Goal: Transaction & Acquisition: Purchase product/service

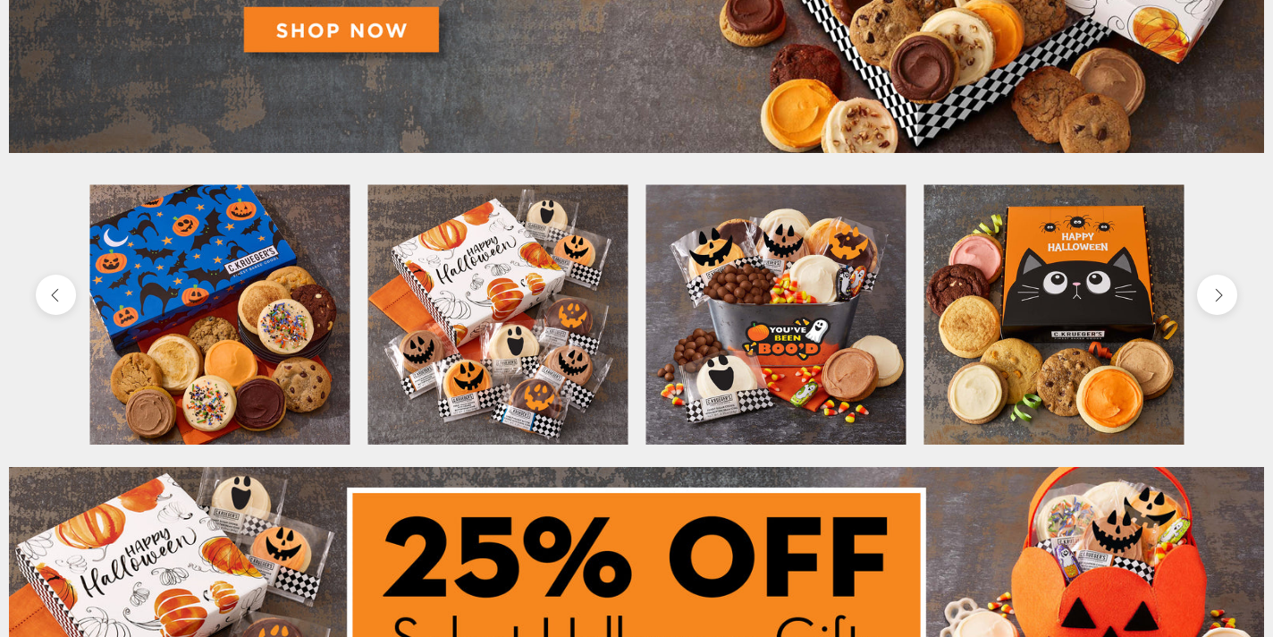
scroll to position [534, 0]
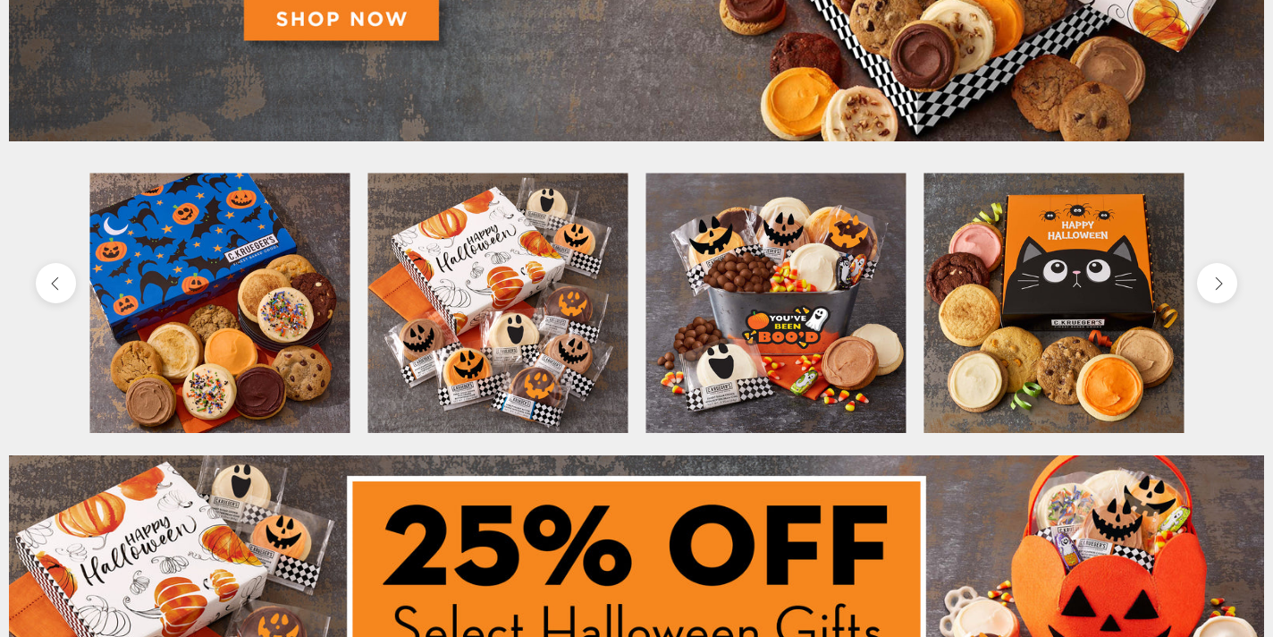
click at [195, 287] on img at bounding box center [219, 303] width 260 height 260
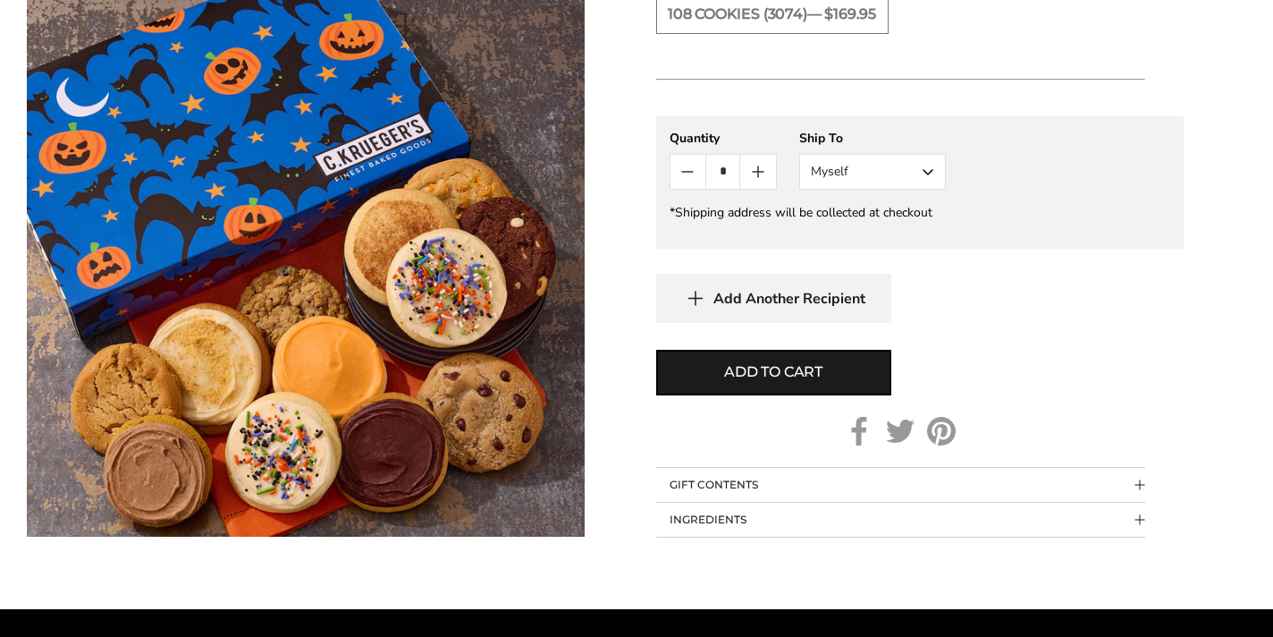
scroll to position [1261, 0]
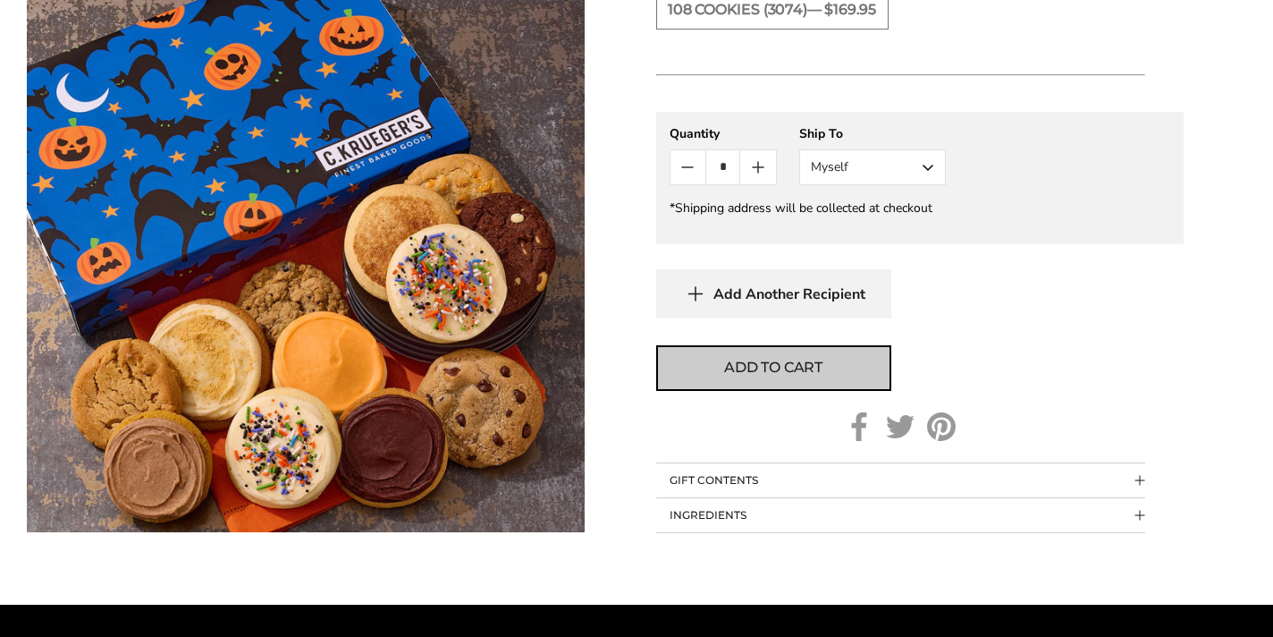
click at [781, 374] on span "Add to cart" at bounding box center [773, 367] width 98 height 21
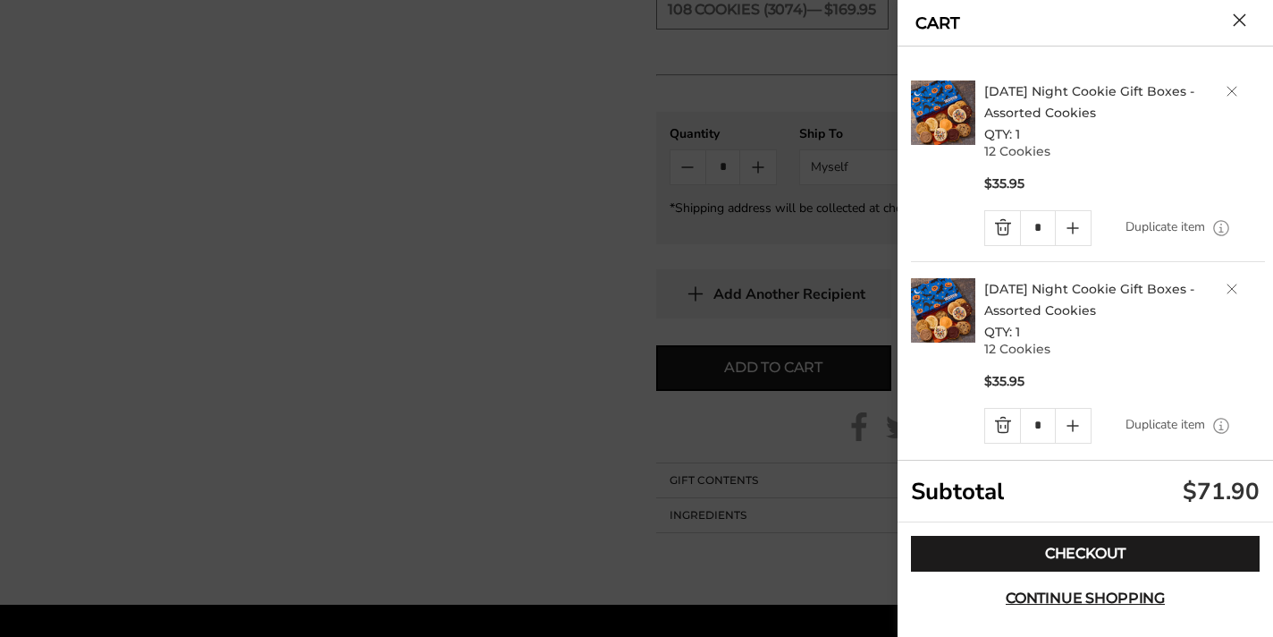
click at [1232, 285] on link "Delete product" at bounding box center [1232, 288] width 11 height 11
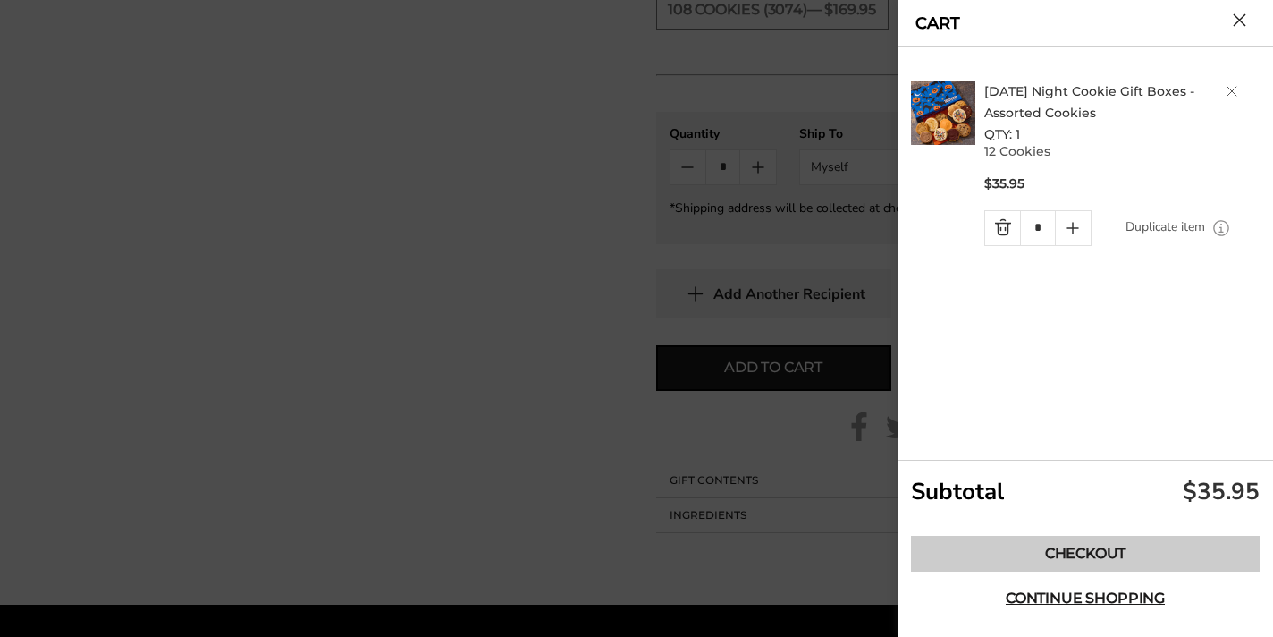
click at [1085, 551] on link "Checkout" at bounding box center [1085, 554] width 349 height 36
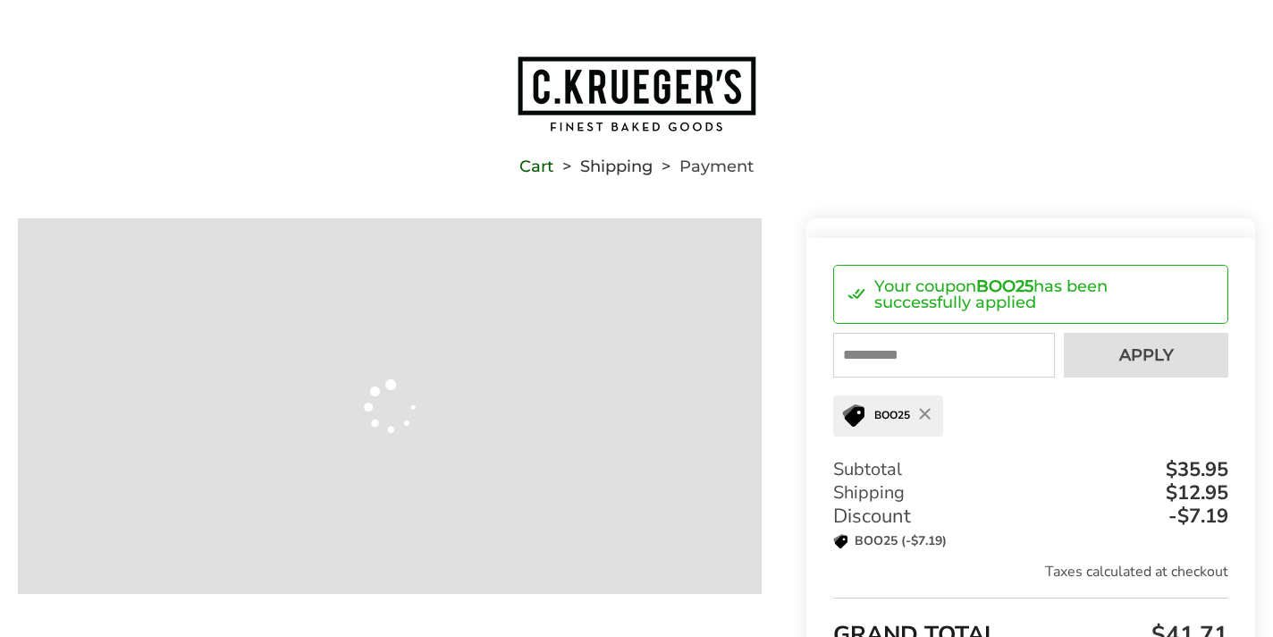
type input "**********"
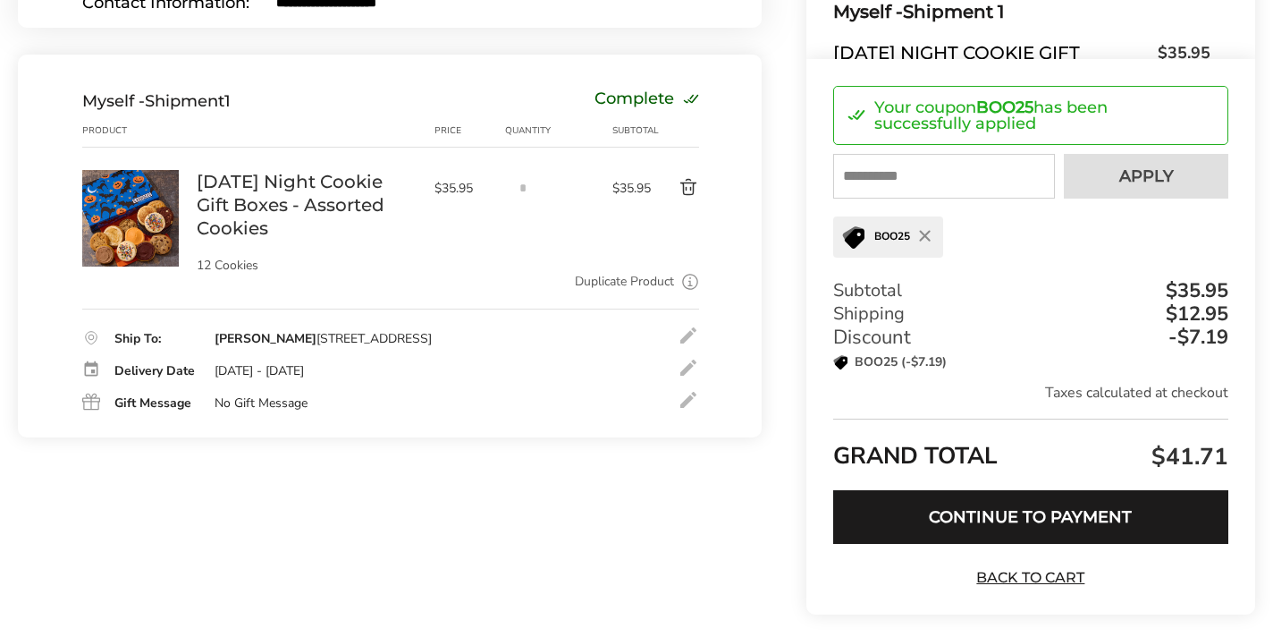
scroll to position [317, 0]
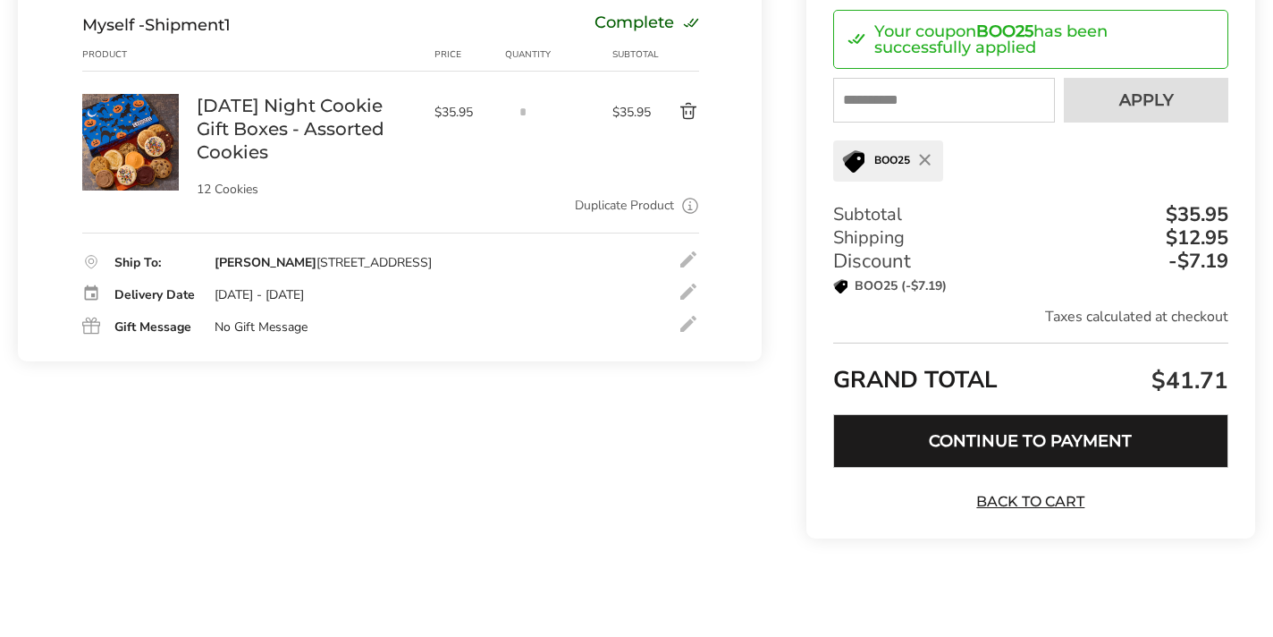
click at [1028, 451] on button "Continue to Payment" at bounding box center [1030, 441] width 395 height 54
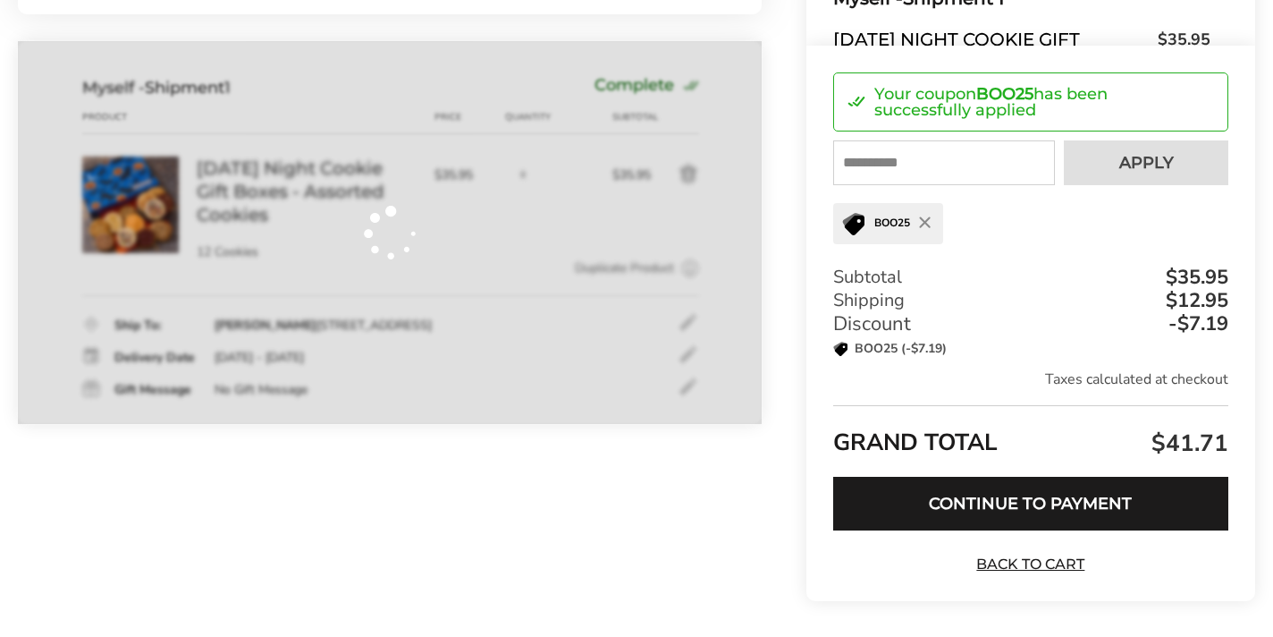
scroll to position [317, 0]
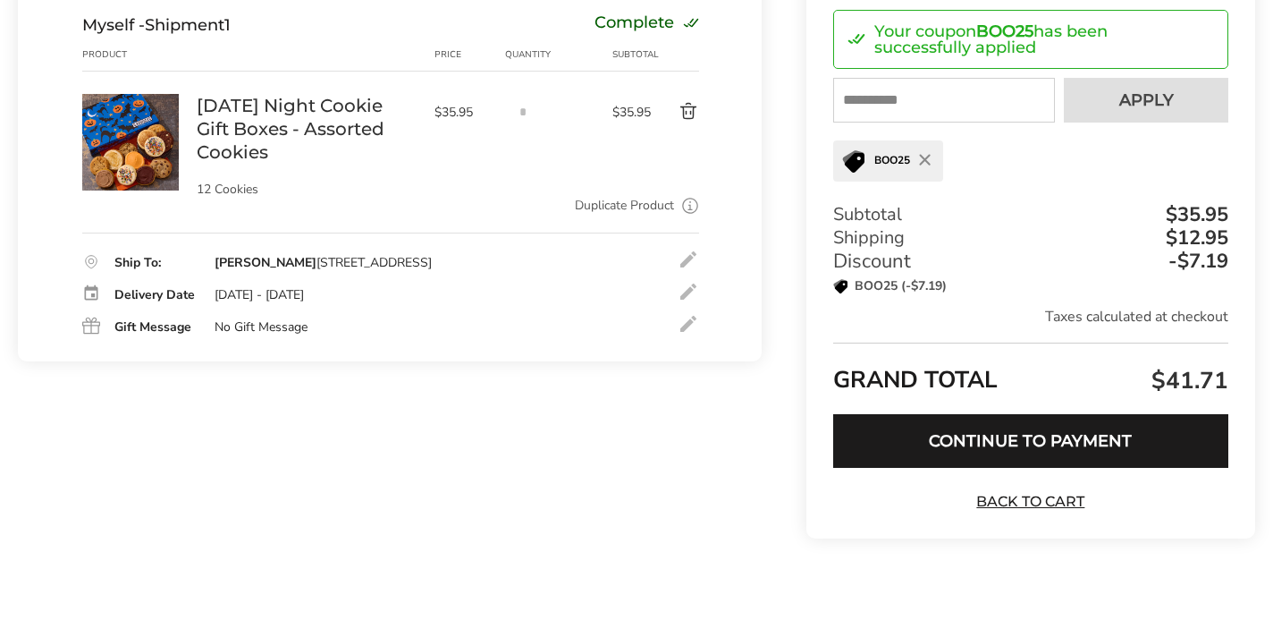
click at [689, 302] on div at bounding box center [688, 291] width 21 height 21
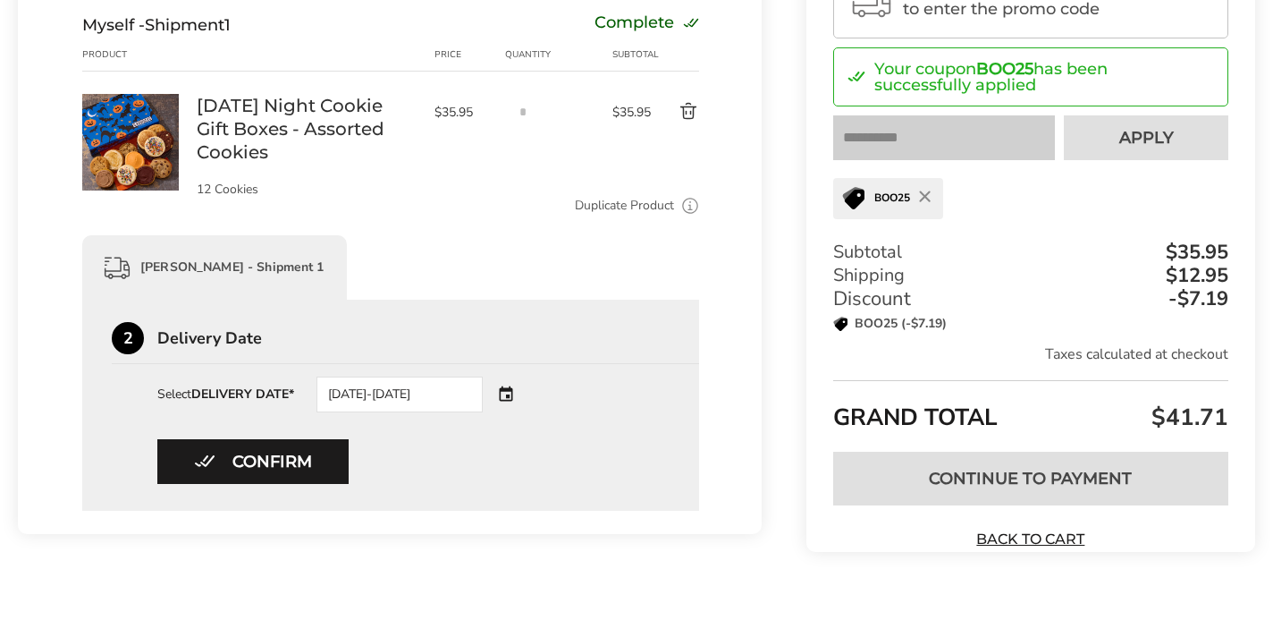
click at [417, 394] on div "[DATE]-[DATE]" at bounding box center [400, 394] width 166 height 36
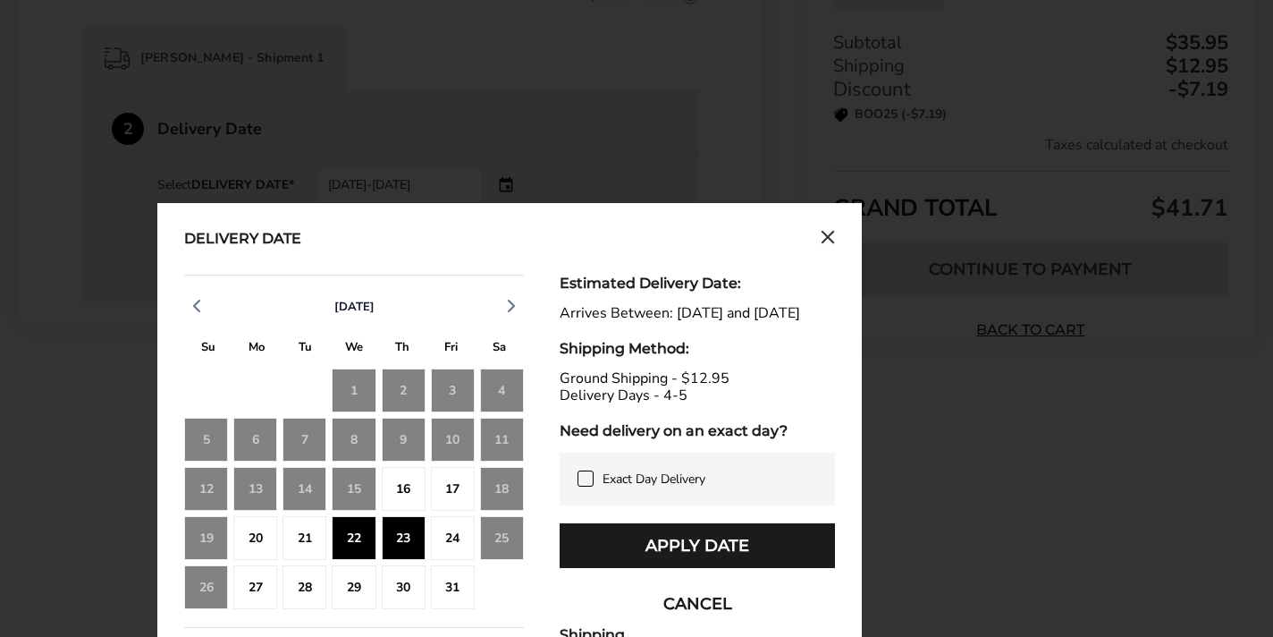
scroll to position [527, 0]
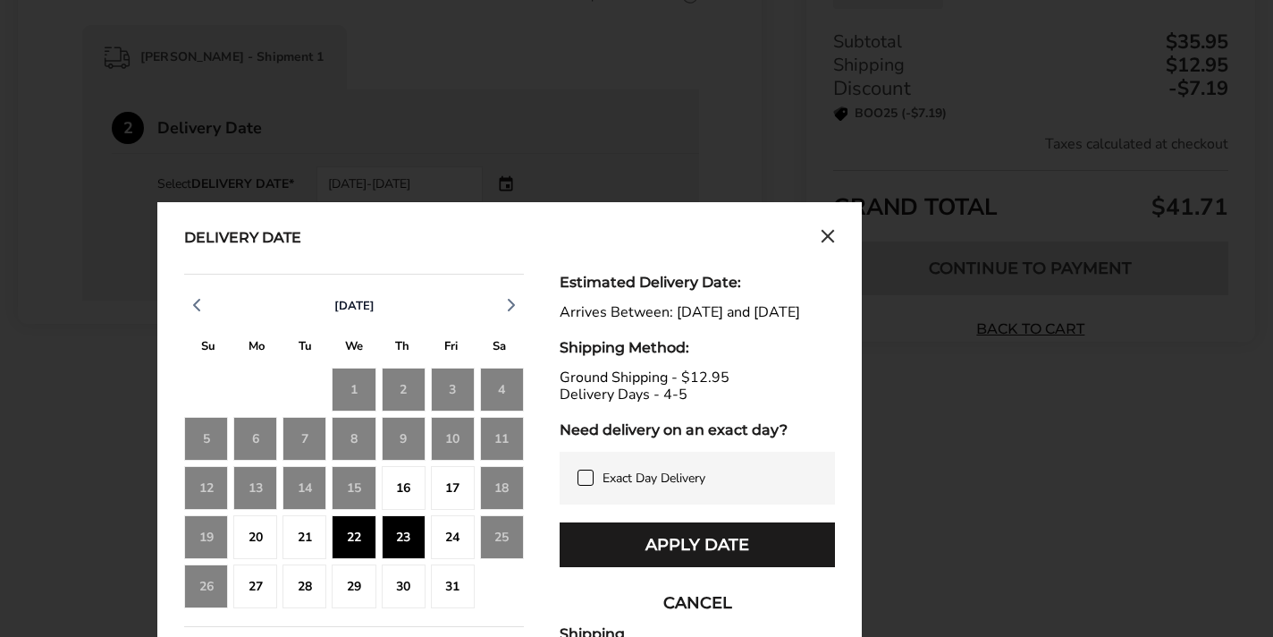
click at [302, 534] on div "21" at bounding box center [305, 537] width 44 height 44
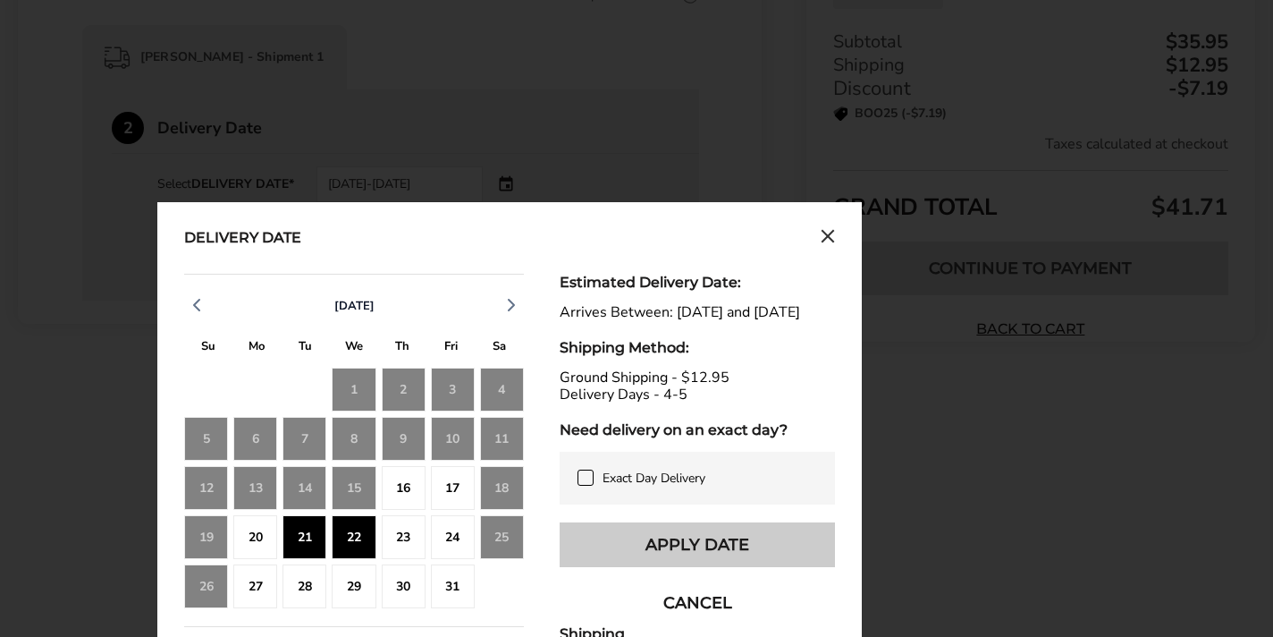
click at [664, 565] on button "Apply Date" at bounding box center [697, 544] width 275 height 45
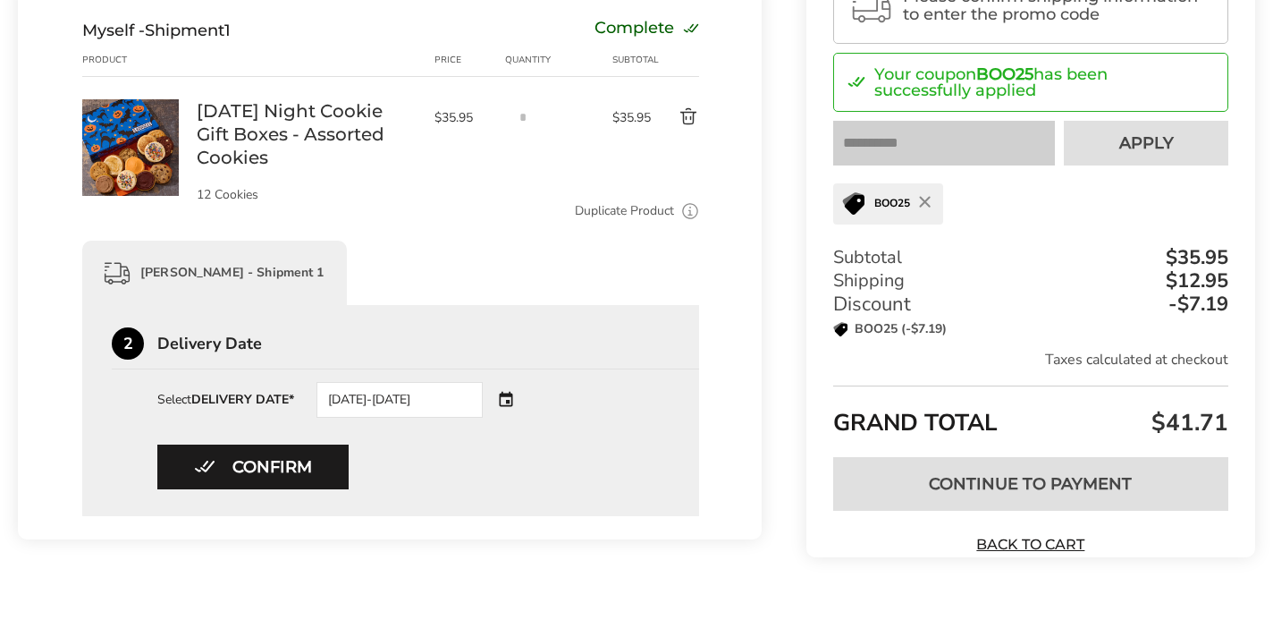
scroll to position [314, 0]
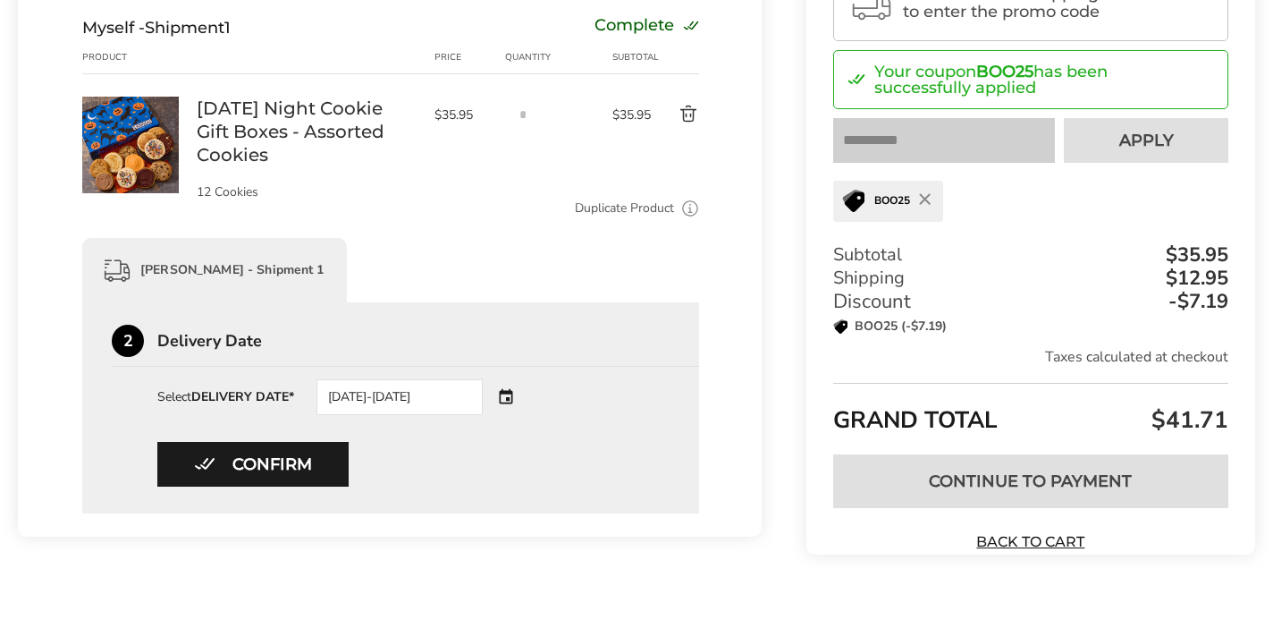
click at [460, 401] on div "10/21/2025-10/22/2025" at bounding box center [400, 397] width 166 height 36
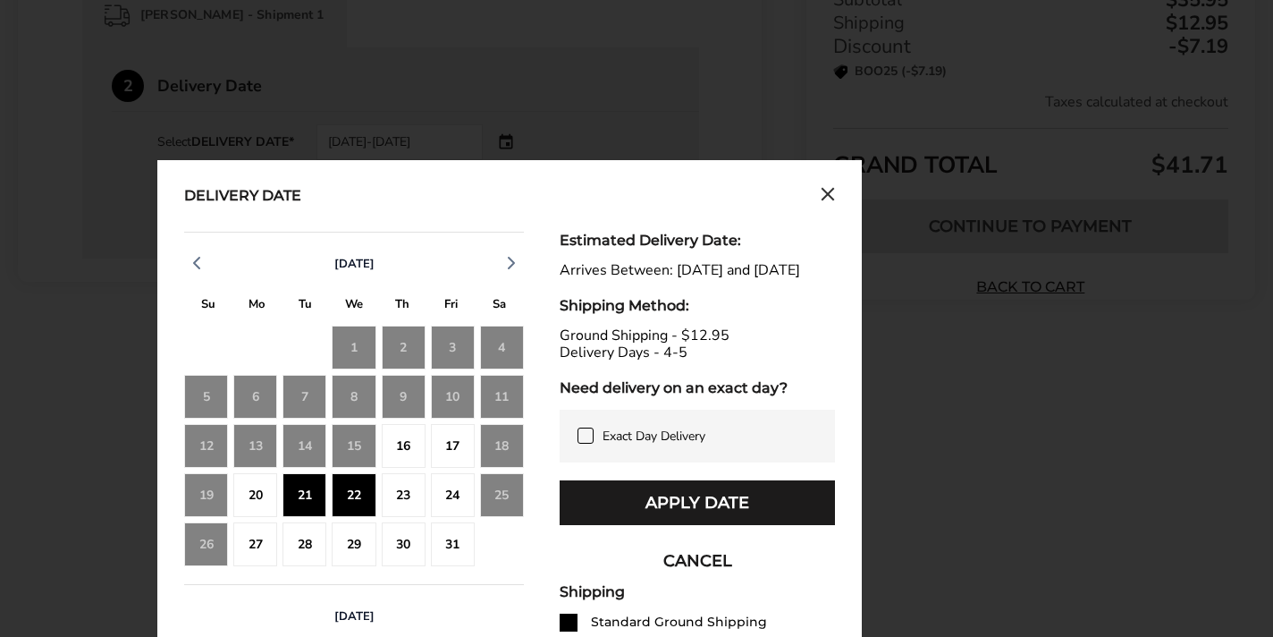
scroll to position [653, 0]
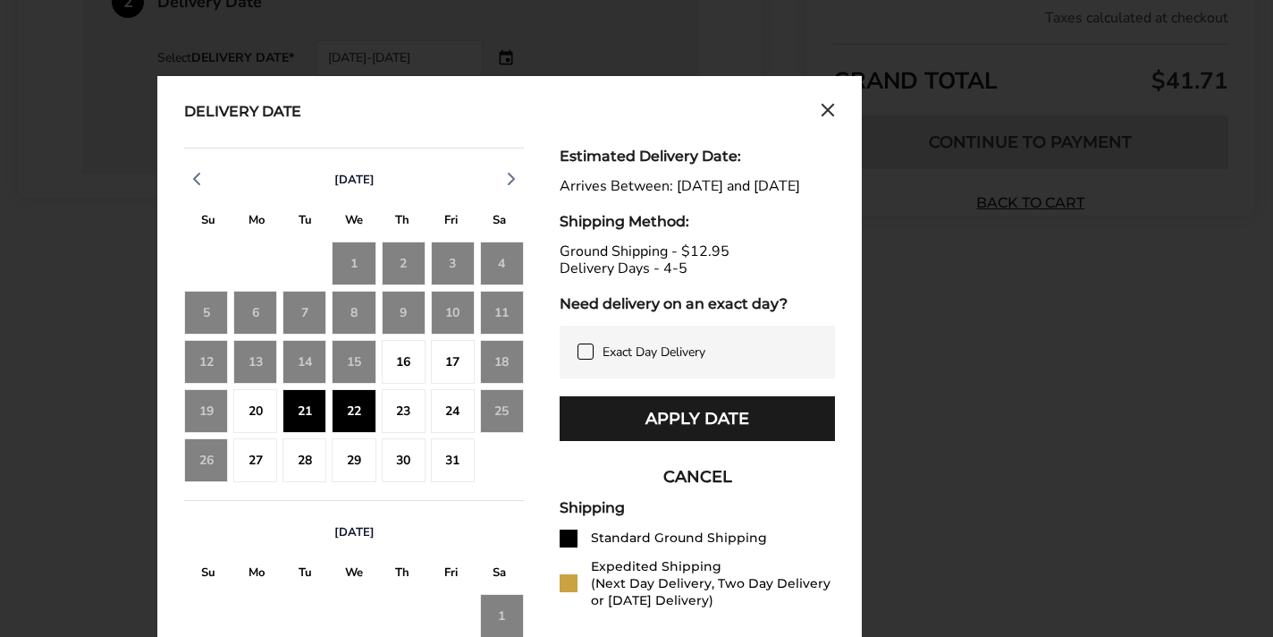
click at [362, 411] on div "22" at bounding box center [354, 411] width 44 height 44
click at [394, 410] on div "23" at bounding box center [404, 411] width 44 height 44
click at [589, 359] on icon at bounding box center [585, 351] width 14 height 14
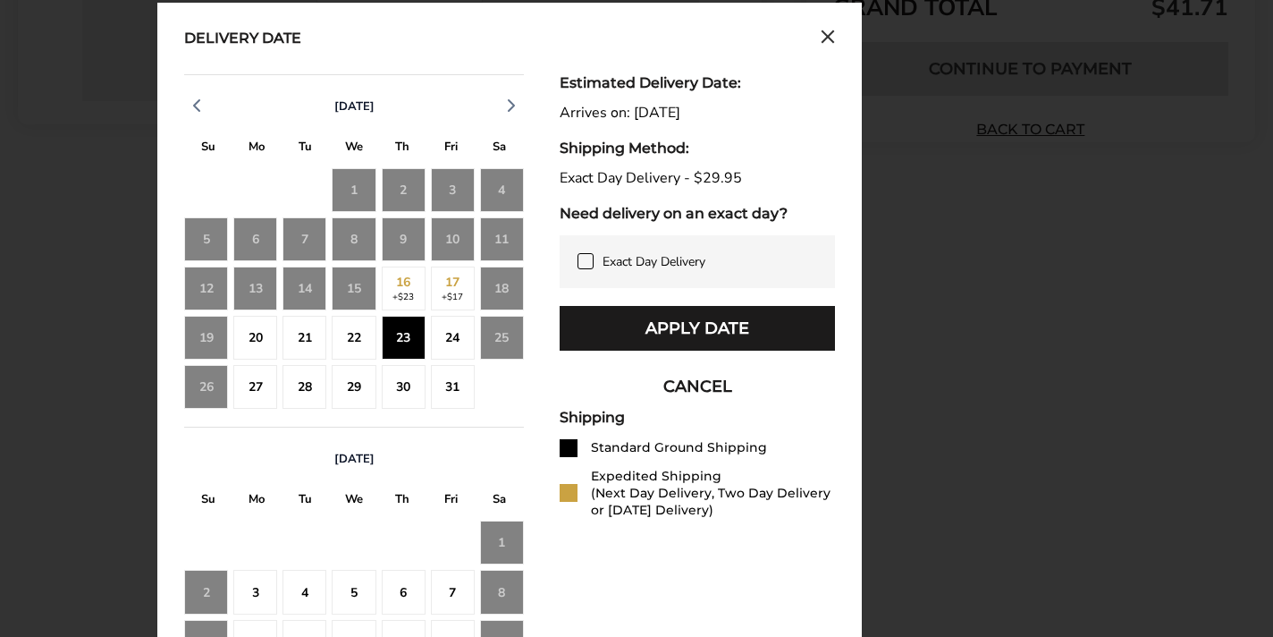
scroll to position [728, 0]
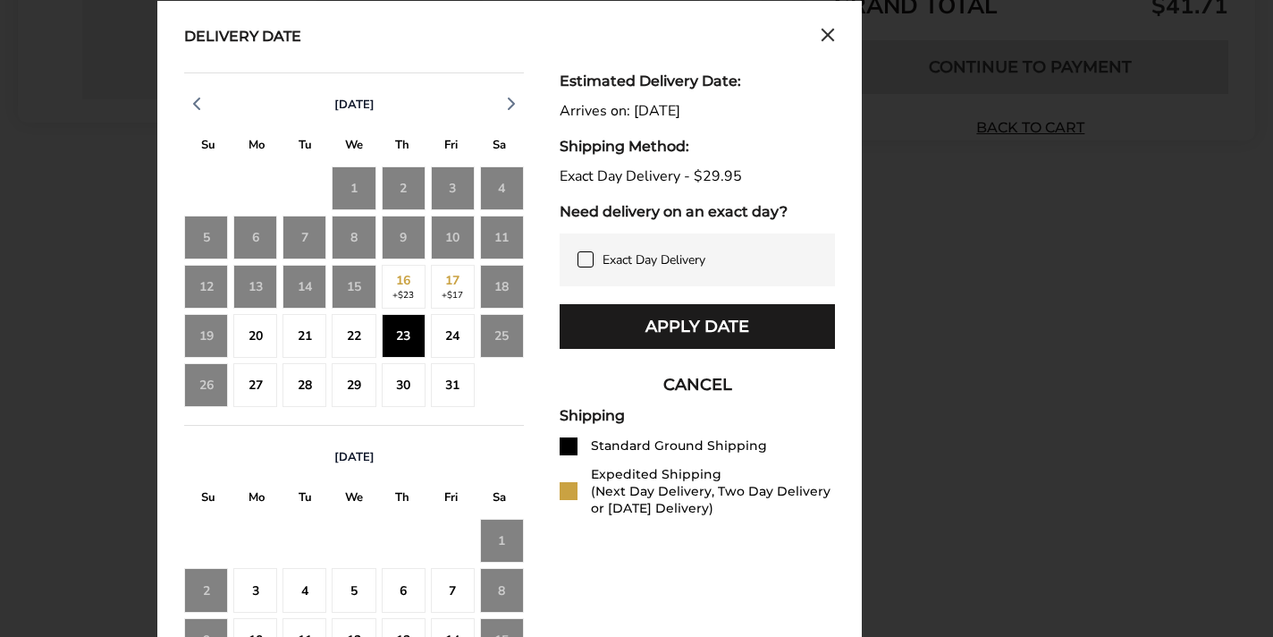
click at [354, 349] on div "22" at bounding box center [354, 336] width 44 height 44
click at [392, 342] on div "23" at bounding box center [404, 336] width 44 height 44
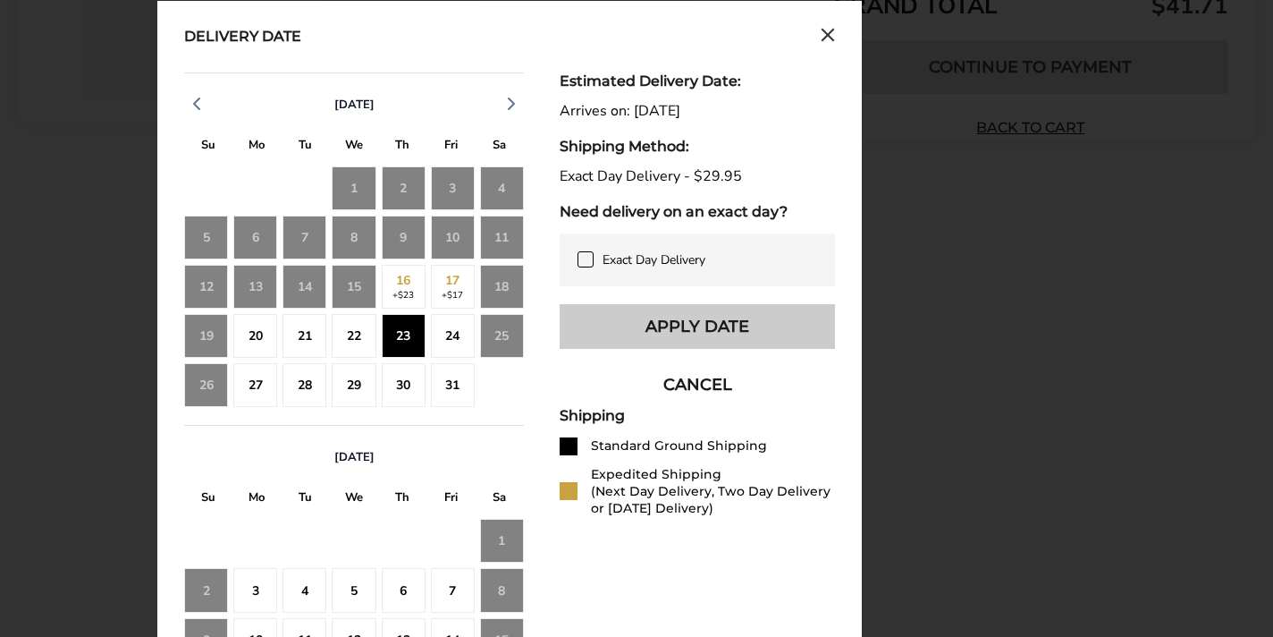
click at [699, 322] on button "Apply Date" at bounding box center [697, 326] width 275 height 45
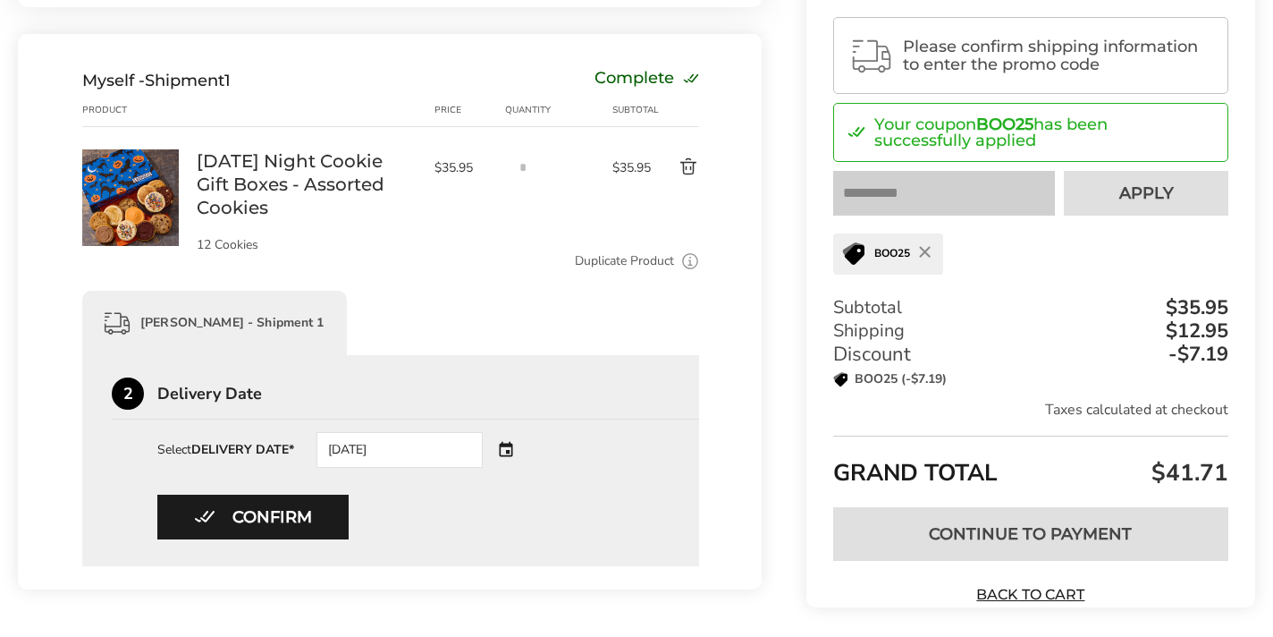
scroll to position [330, 0]
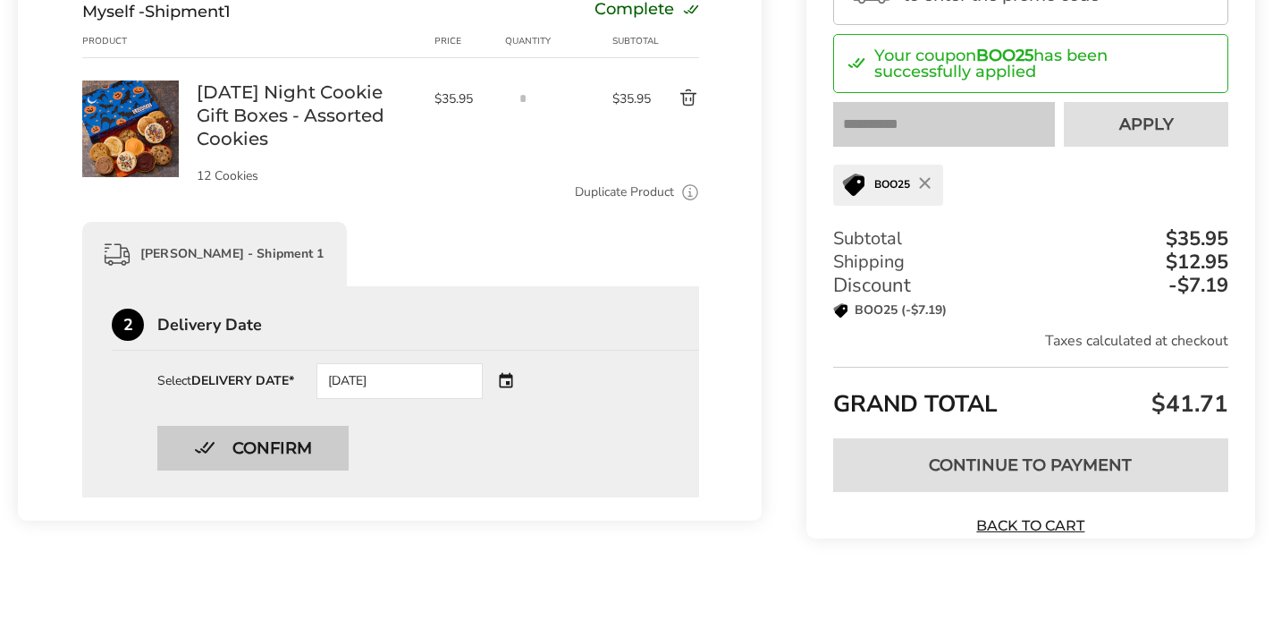
click at [272, 450] on button "Confirm" at bounding box center [252, 448] width 191 height 45
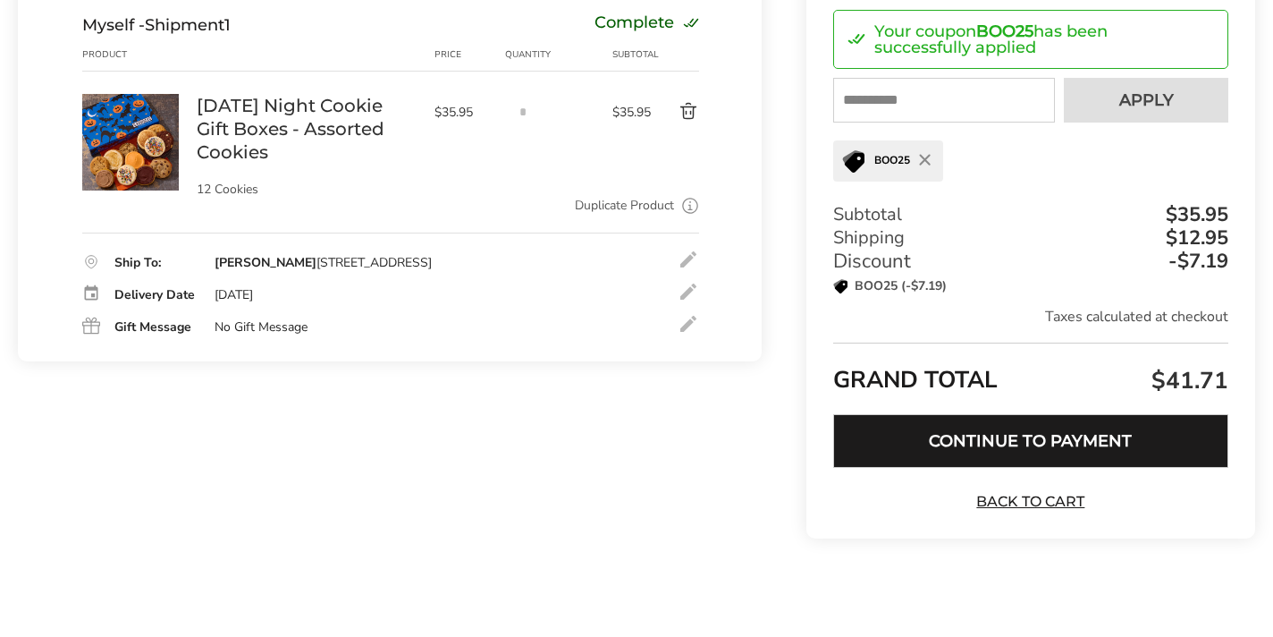
click at [1063, 455] on button "Continue to Payment" at bounding box center [1030, 441] width 395 height 54
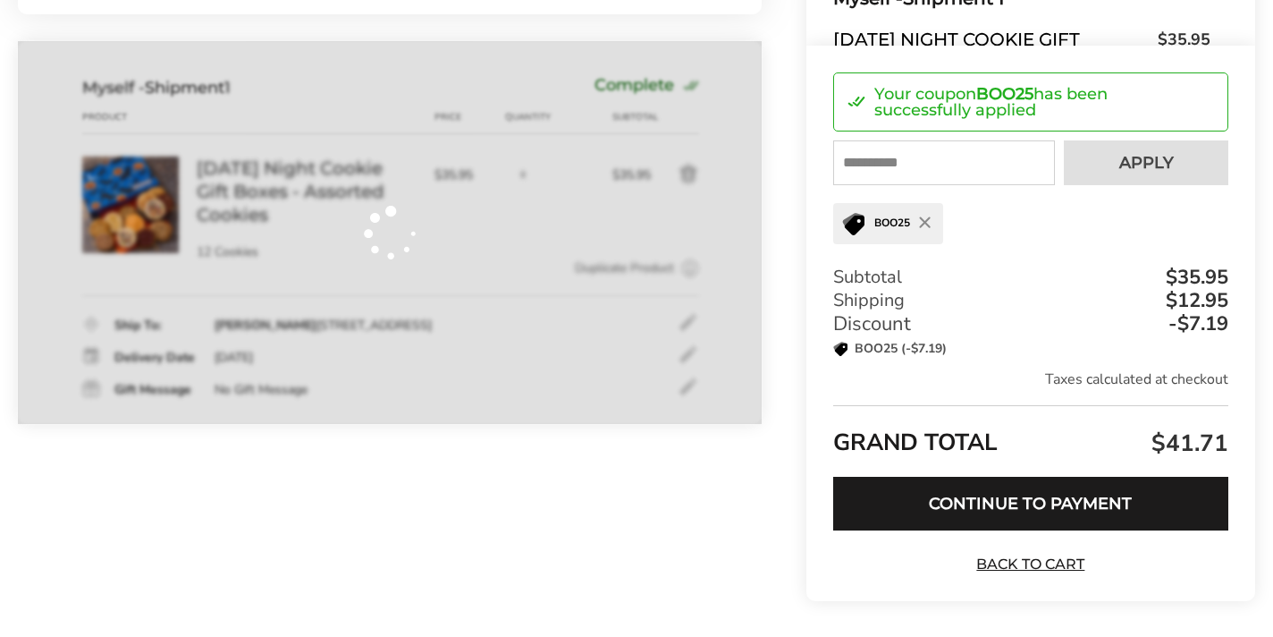
scroll to position [317, 0]
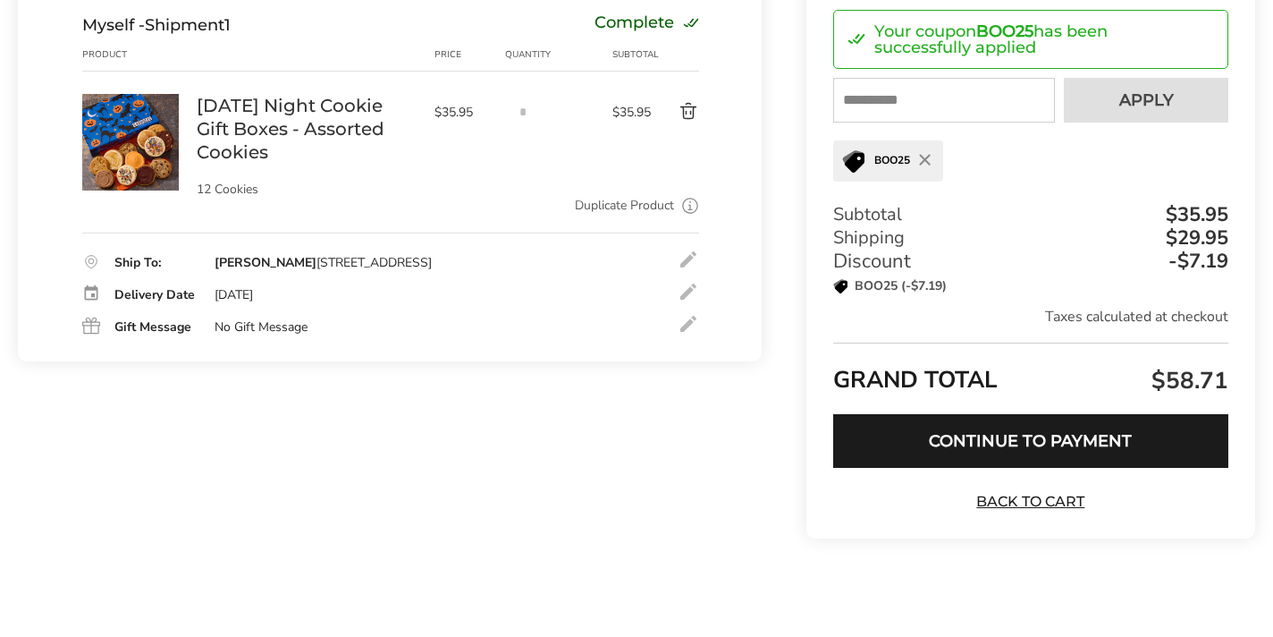
click at [688, 302] on div at bounding box center [688, 291] width 21 height 21
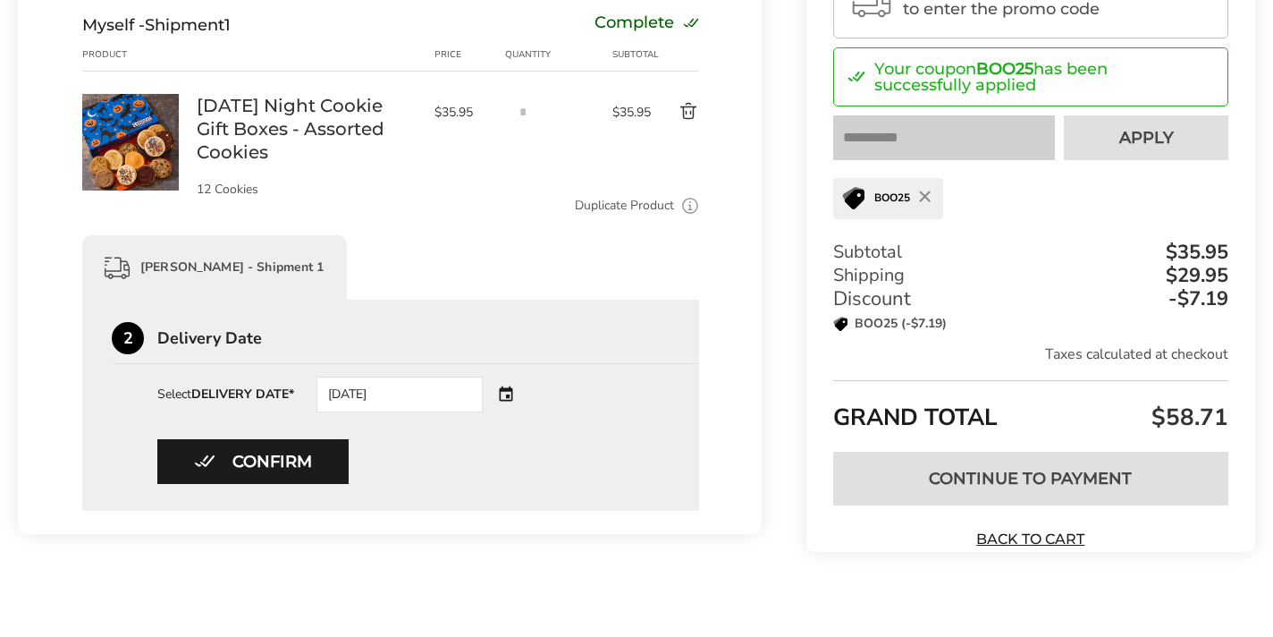
click at [375, 401] on div "[DATE]" at bounding box center [400, 394] width 166 height 36
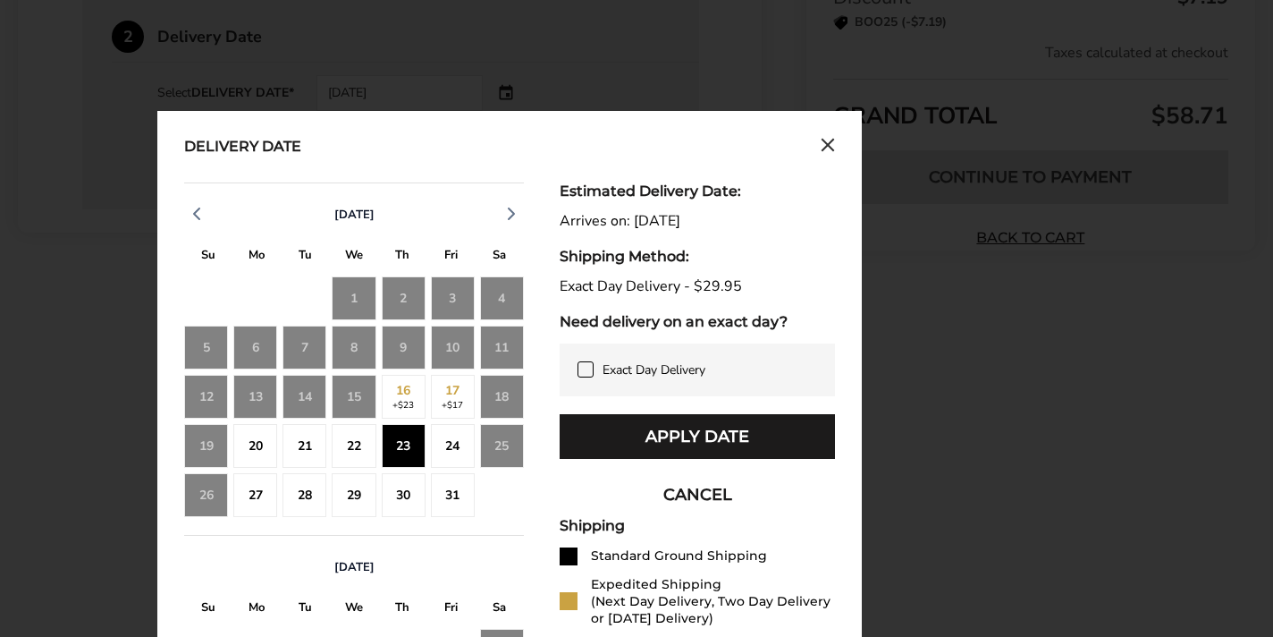
scroll to position [620, 0]
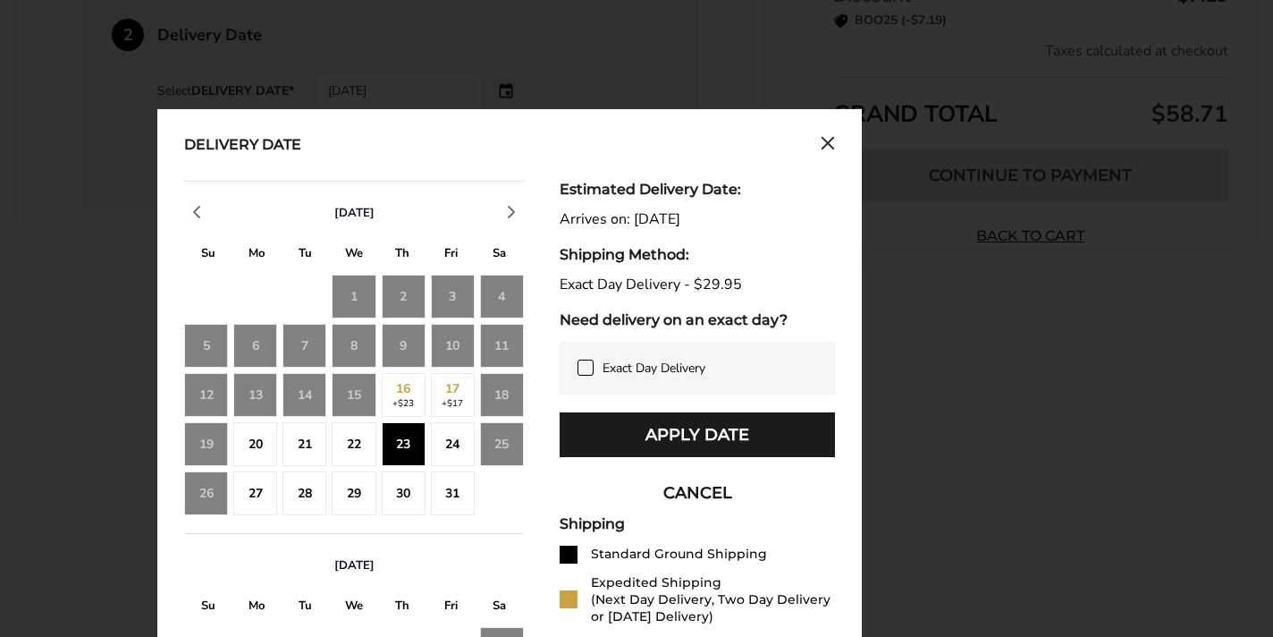
click at [363, 446] on div "22" at bounding box center [354, 444] width 44 height 44
click at [400, 445] on div "23" at bounding box center [404, 444] width 44 height 44
click at [587, 365] on icon at bounding box center [585, 367] width 8 height 6
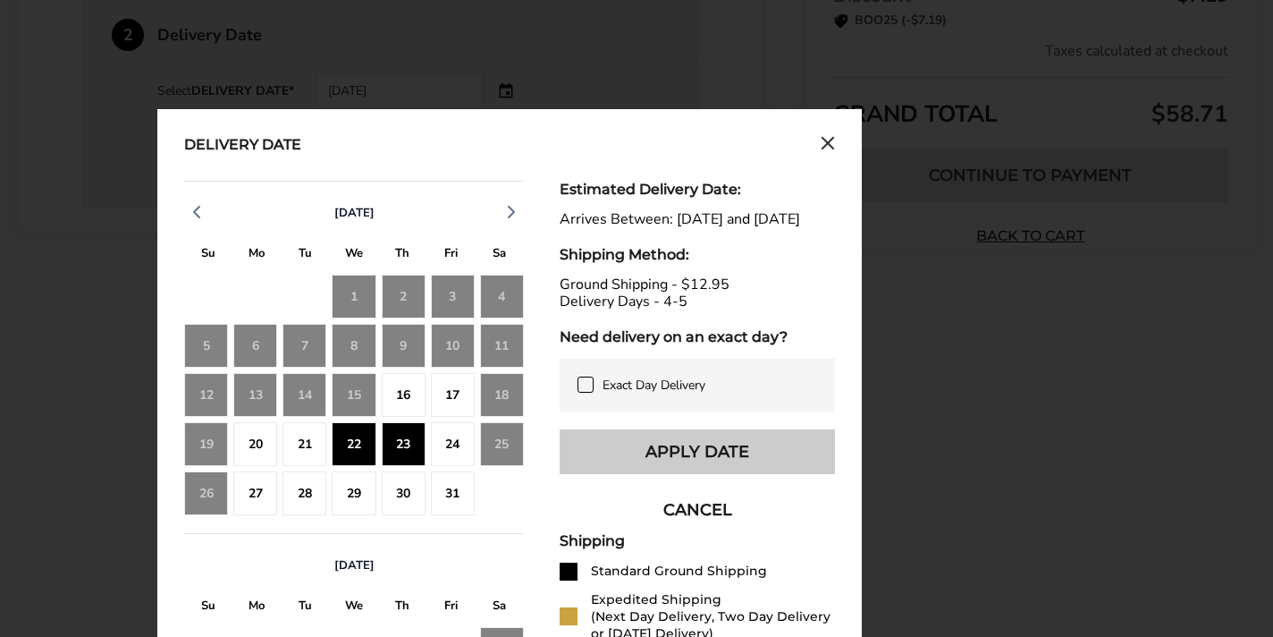
click at [667, 464] on button "Apply Date" at bounding box center [697, 451] width 275 height 45
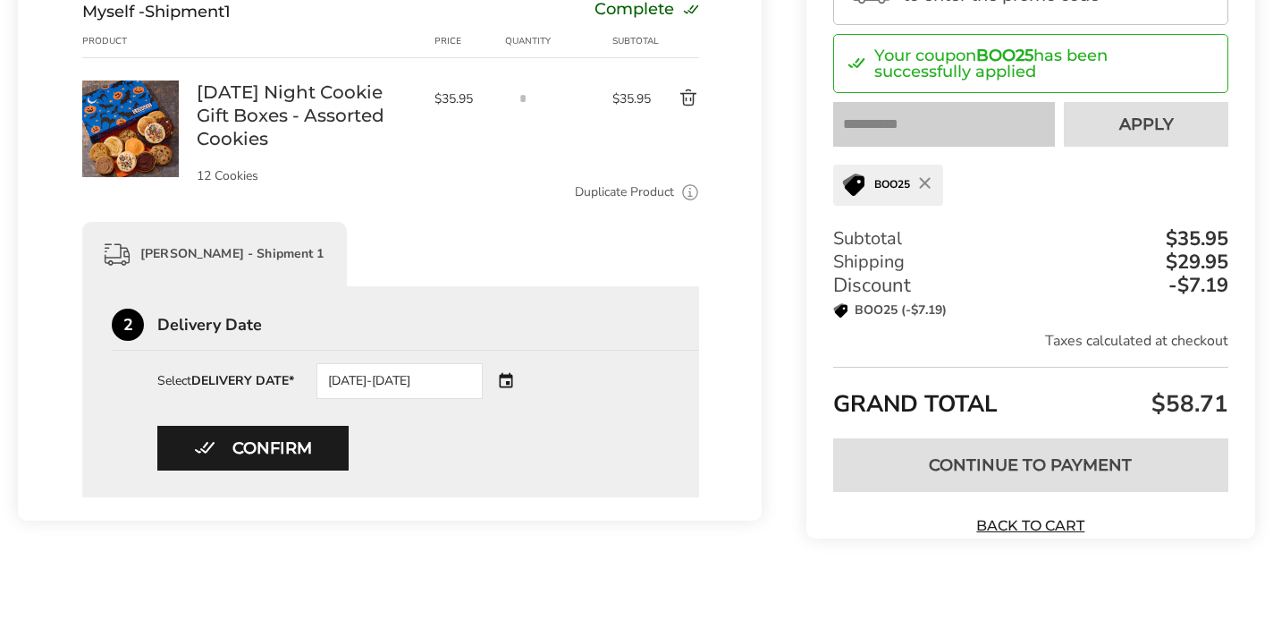
scroll to position [330, 0]
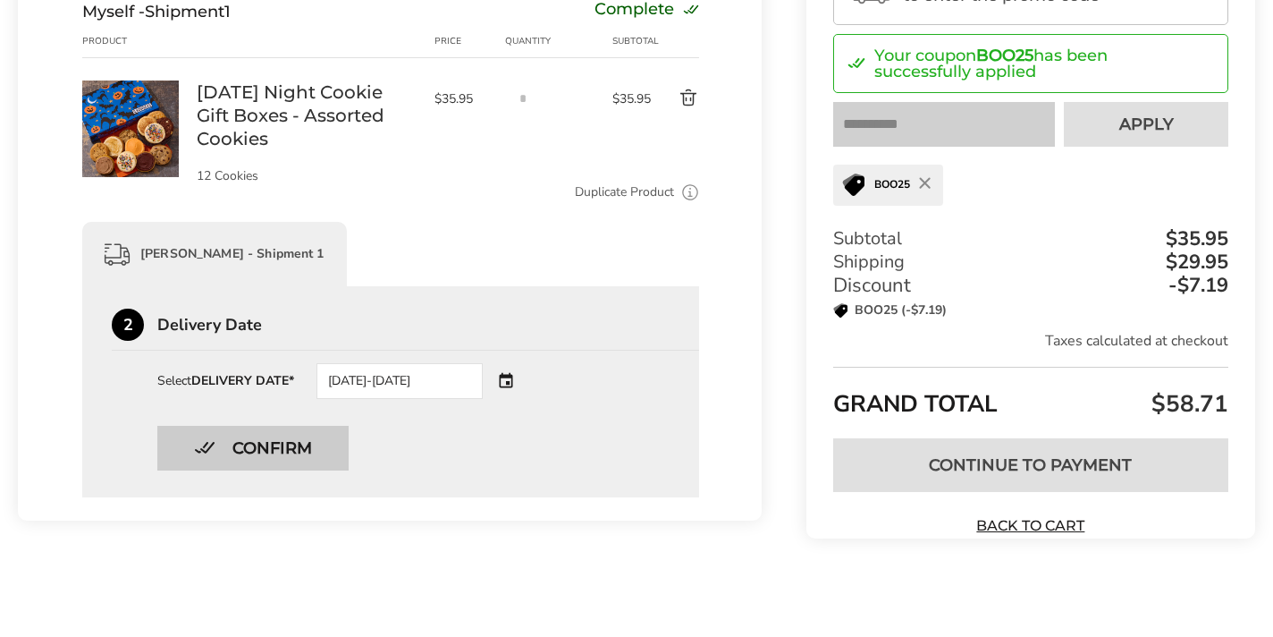
click at [277, 442] on button "Confirm" at bounding box center [252, 448] width 191 height 45
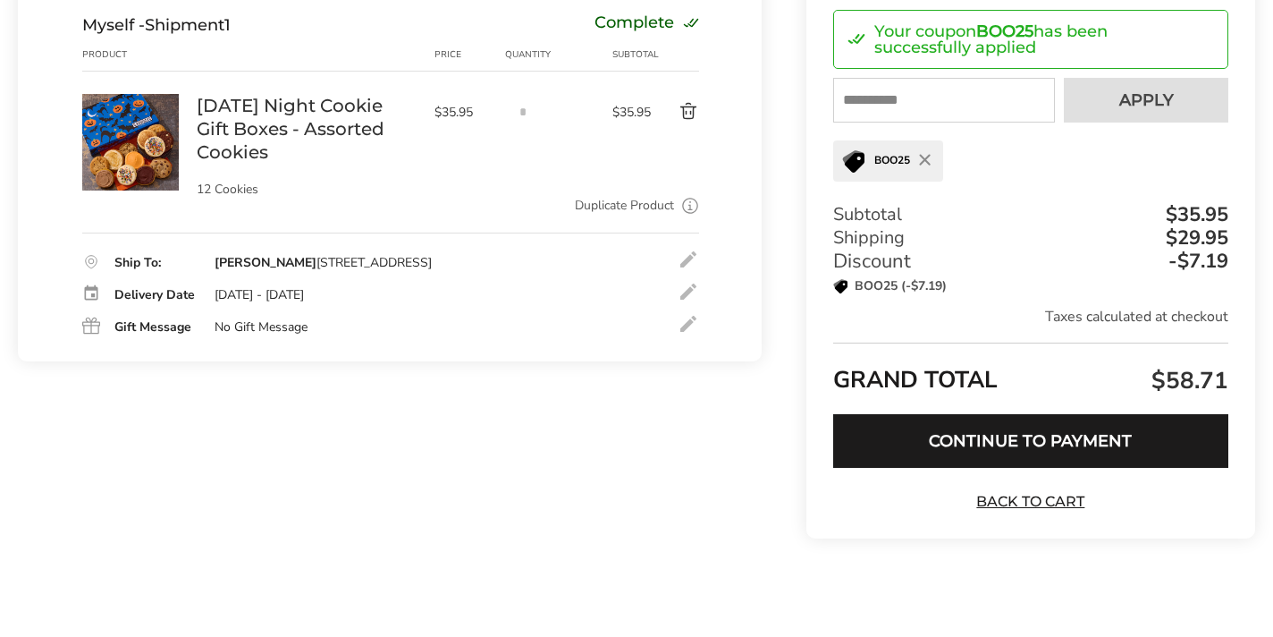
scroll to position [317, 0]
click at [1006, 437] on button "Continue to Payment" at bounding box center [1030, 441] width 395 height 54
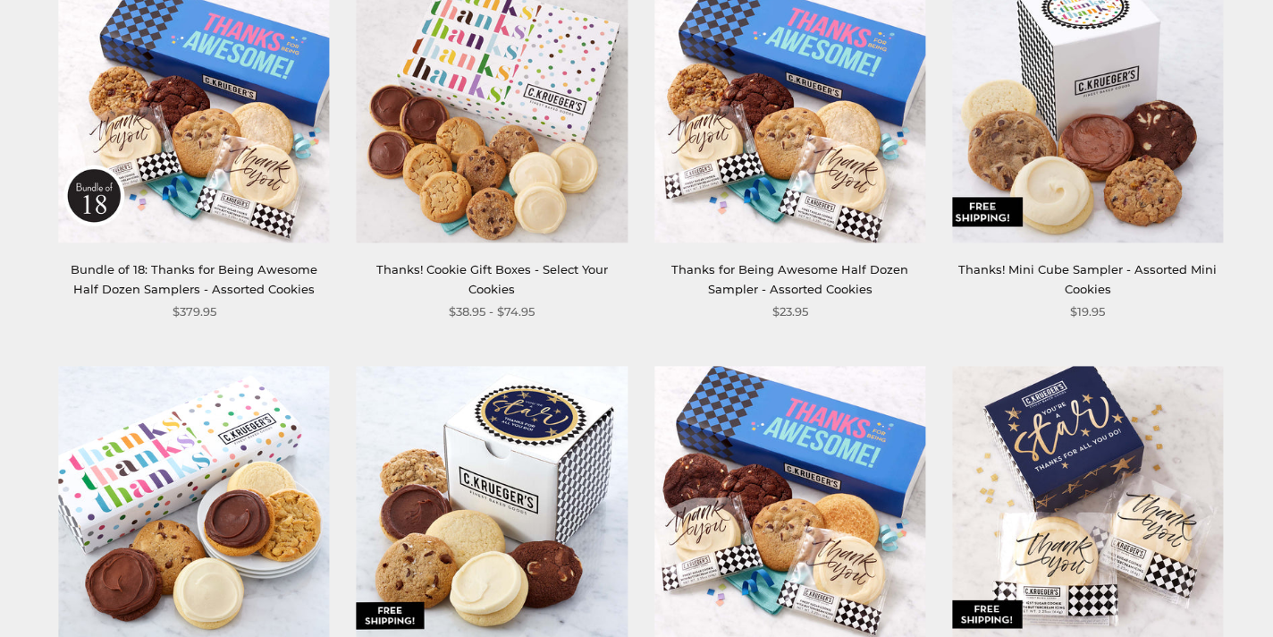
scroll to position [756, 0]
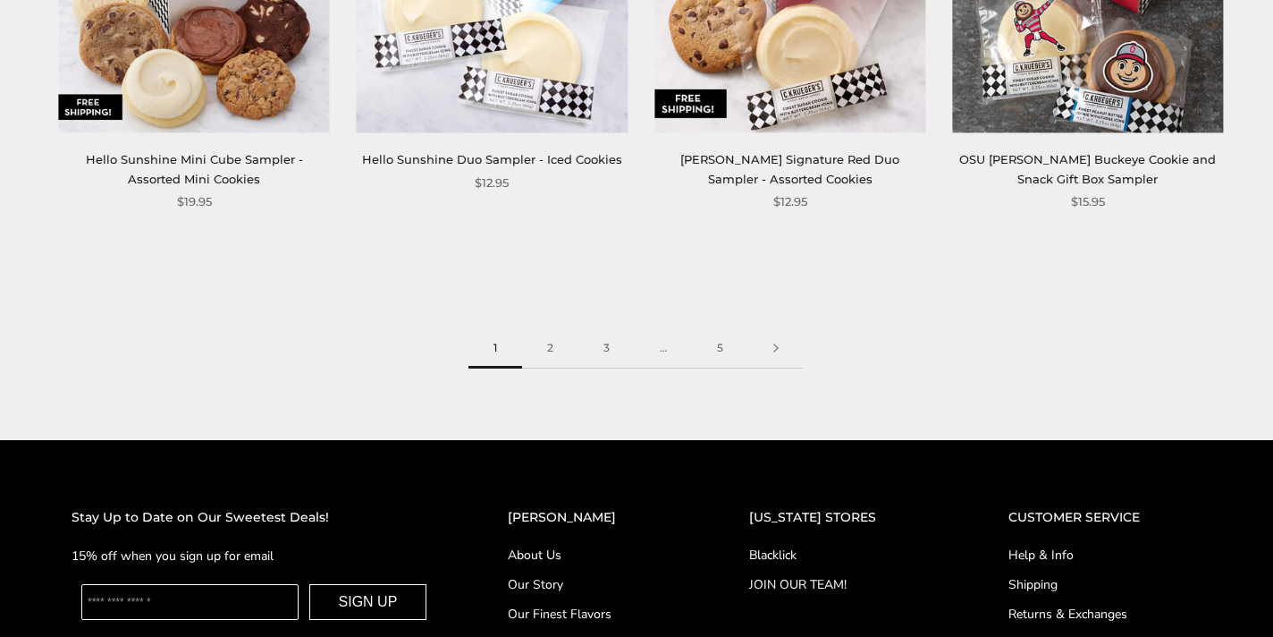
scroll to position [2107, 0]
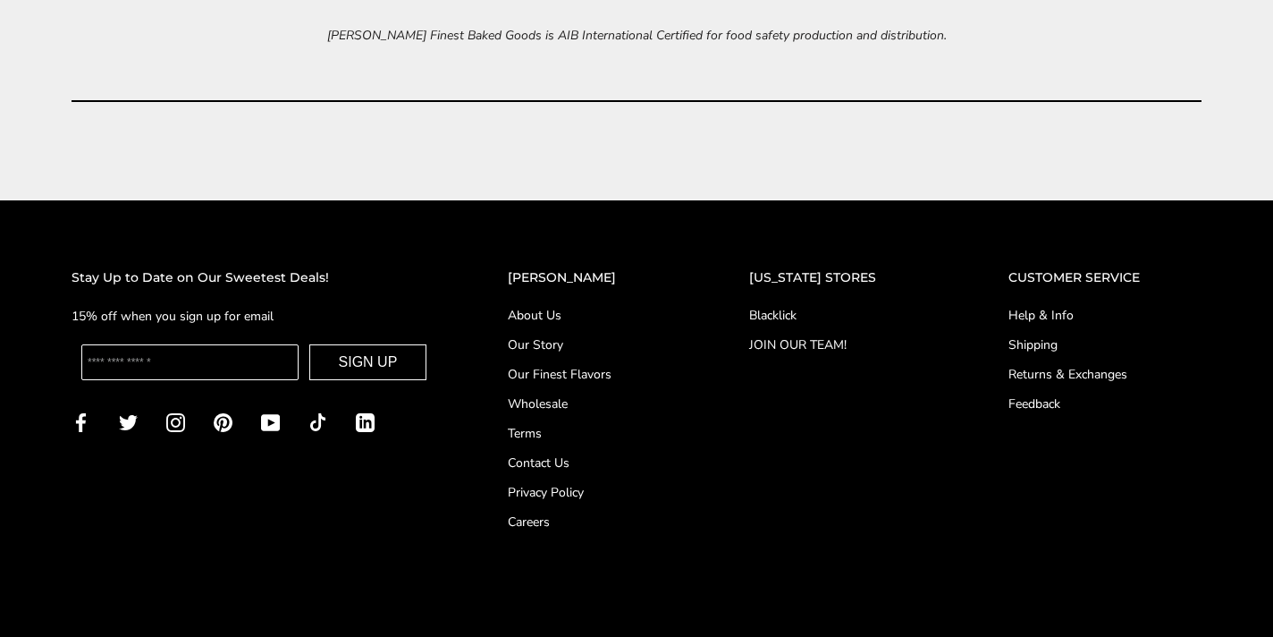
scroll to position [7319, 0]
